Goal: Information Seeking & Learning: Check status

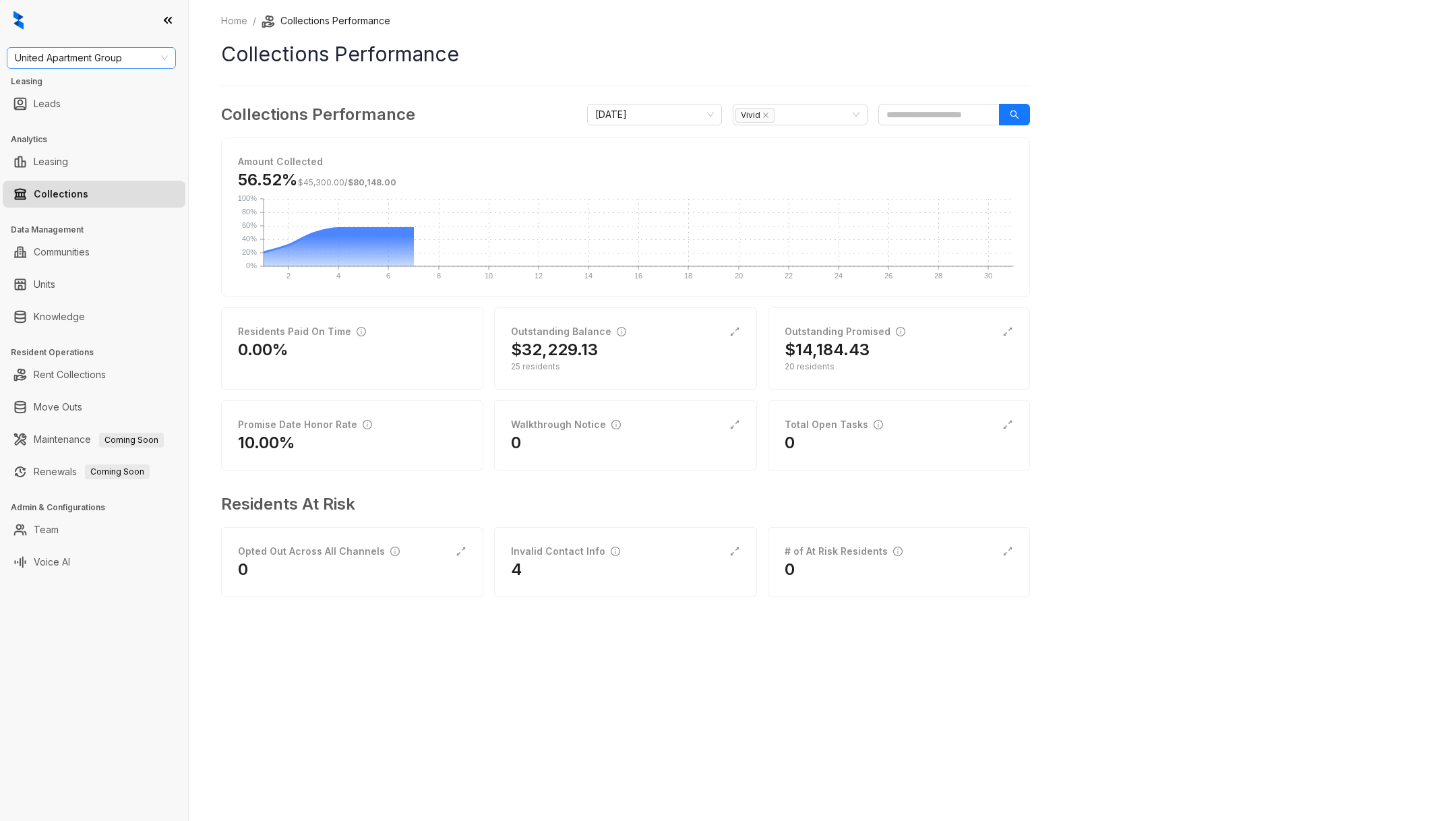
click at [78, 64] on span "United Apartment Group" at bounding box center [91, 58] width 153 height 20
type input "****"
click at [101, 87] on div "Assett Management" at bounding box center [91, 84] width 147 height 15
click at [669, 357] on div "$43,879.56" at bounding box center [626, 350] width 229 height 21
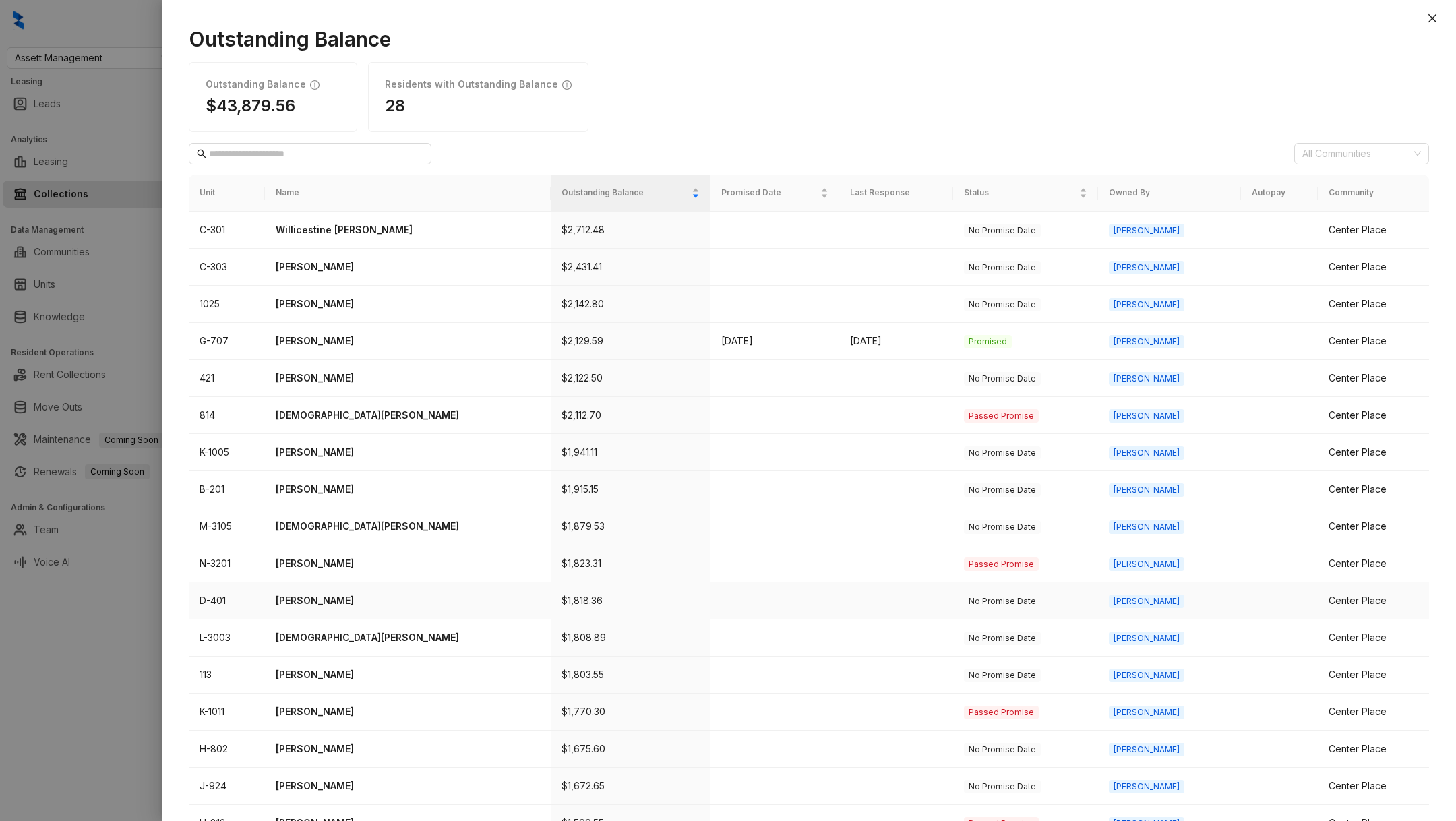
scroll to position [173, 0]
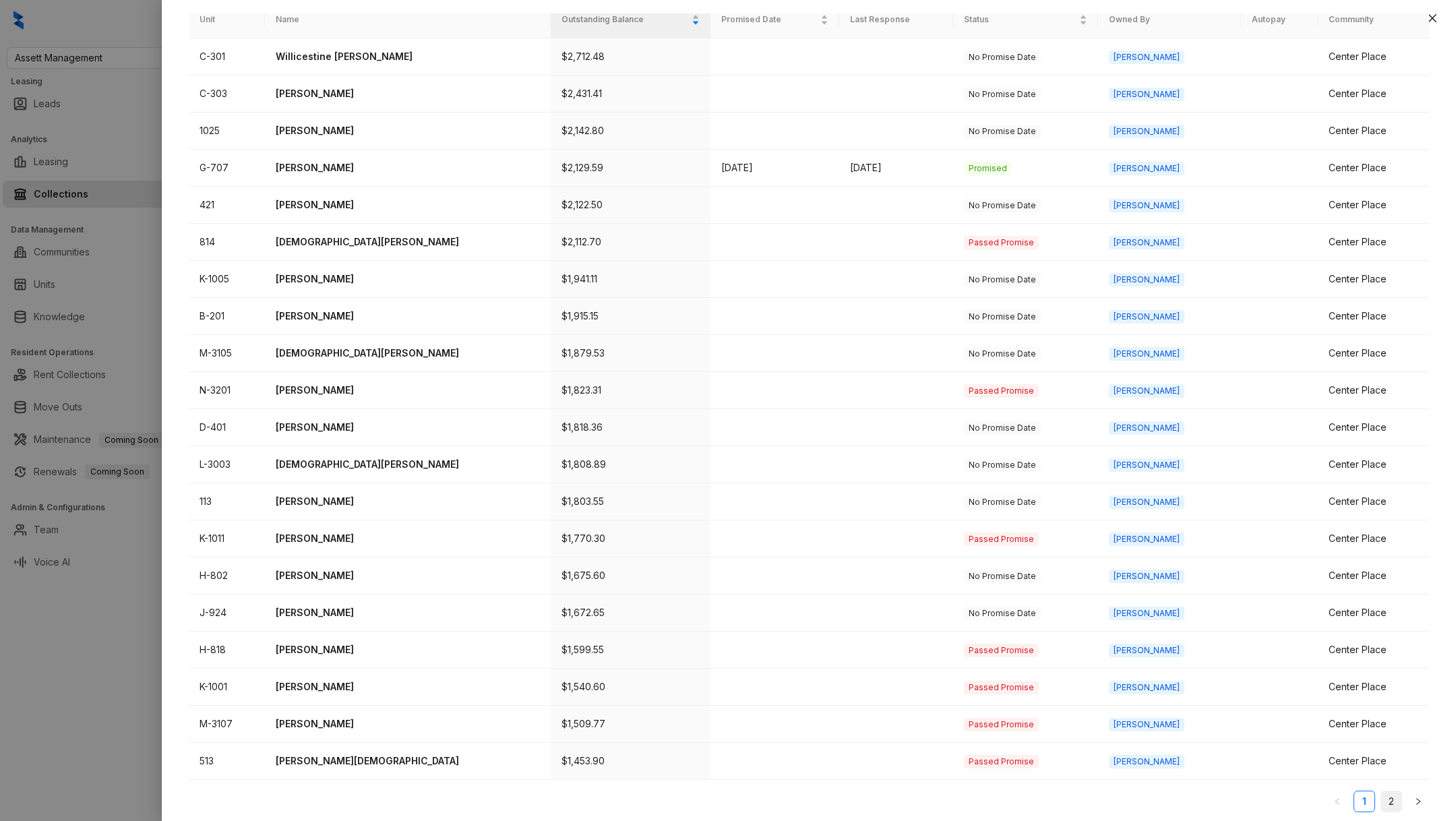
click at [1396, 795] on link "2" at bounding box center [1392, 801] width 20 height 20
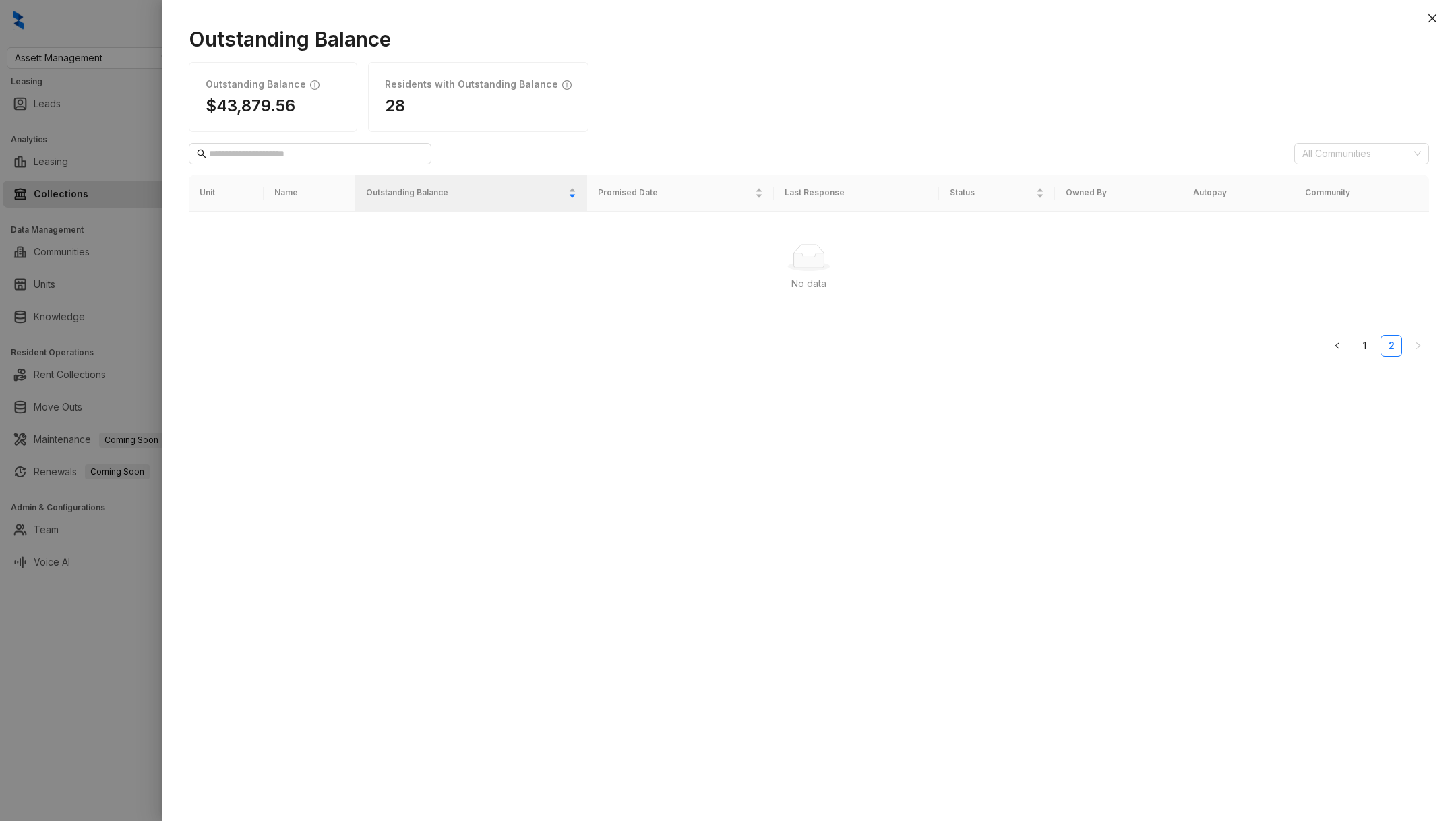
scroll to position [0, 0]
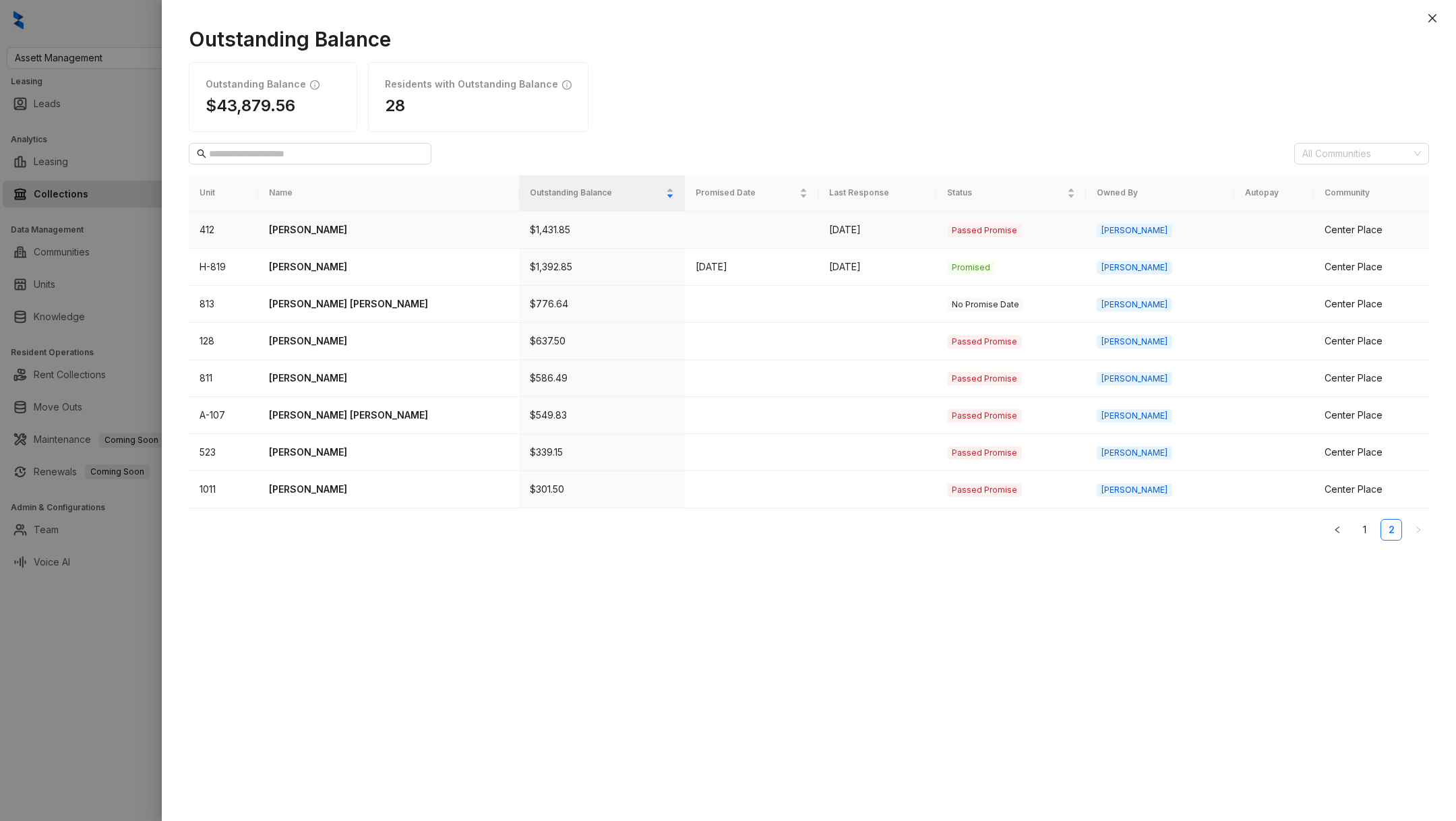
click at [319, 224] on p "Jessie Landers" at bounding box center [388, 229] width 239 height 15
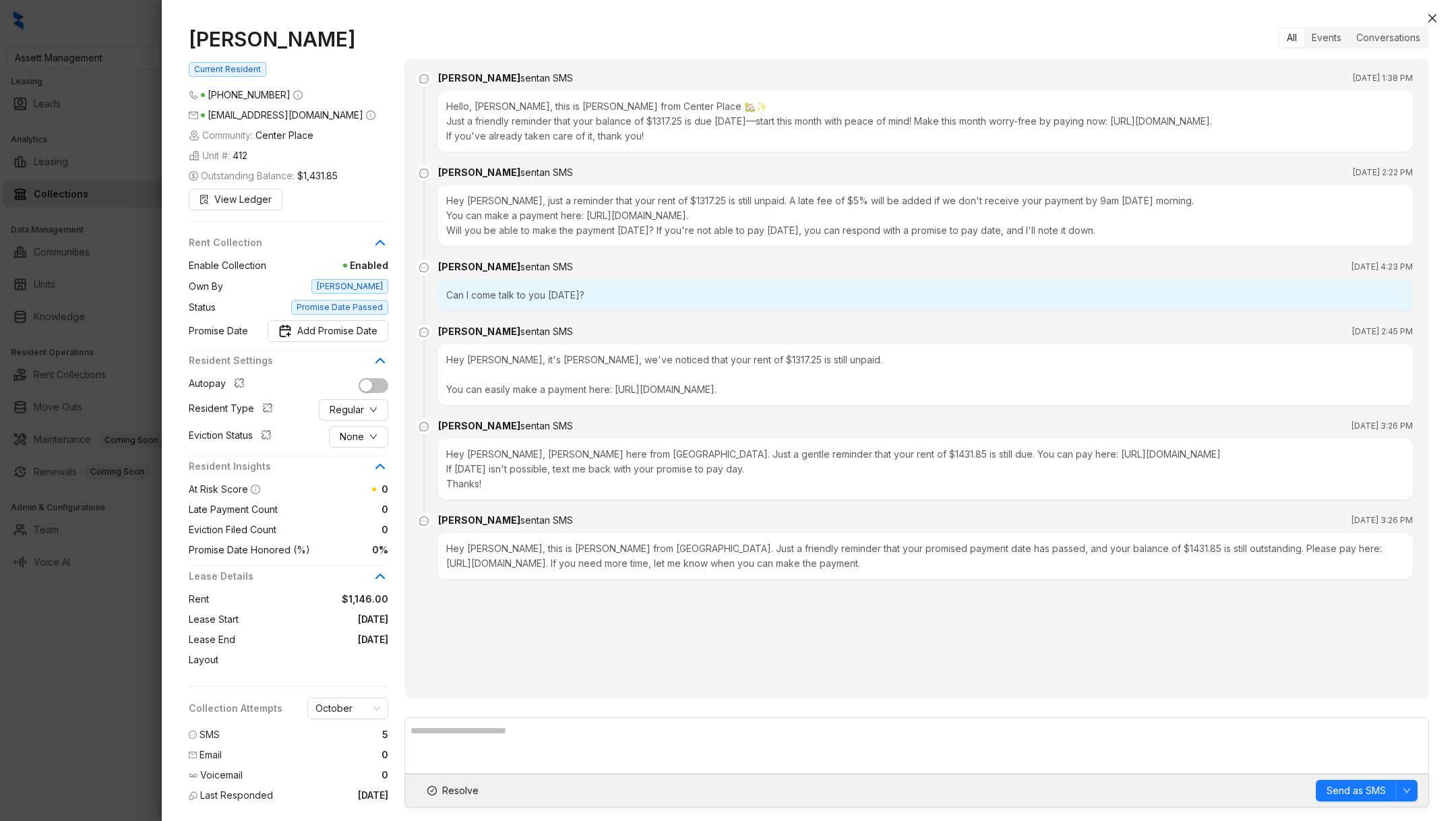
click at [68, 679] on div at bounding box center [728, 410] width 1456 height 821
